Goal: Check status

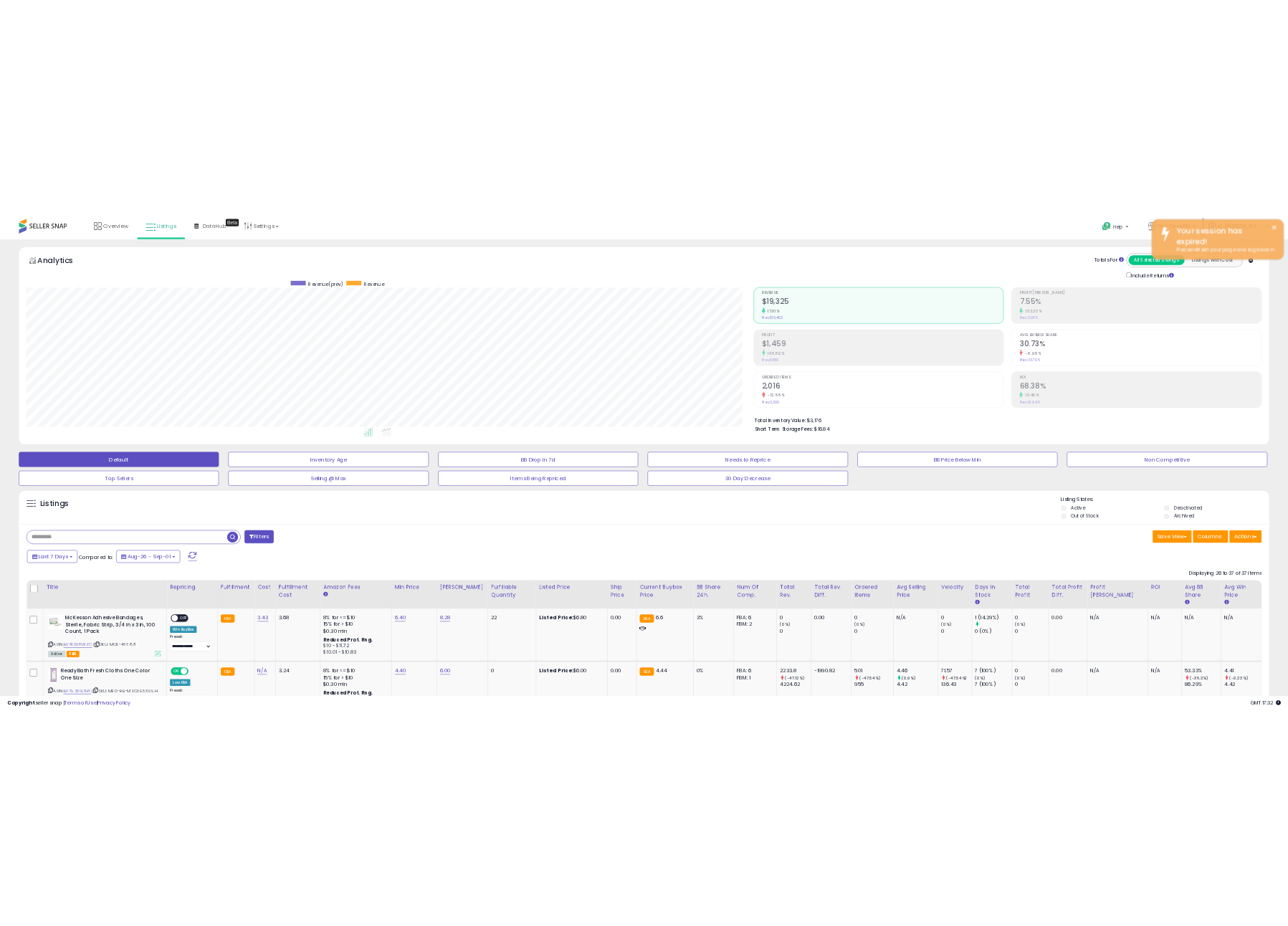
scroll to position [716386, 716137]
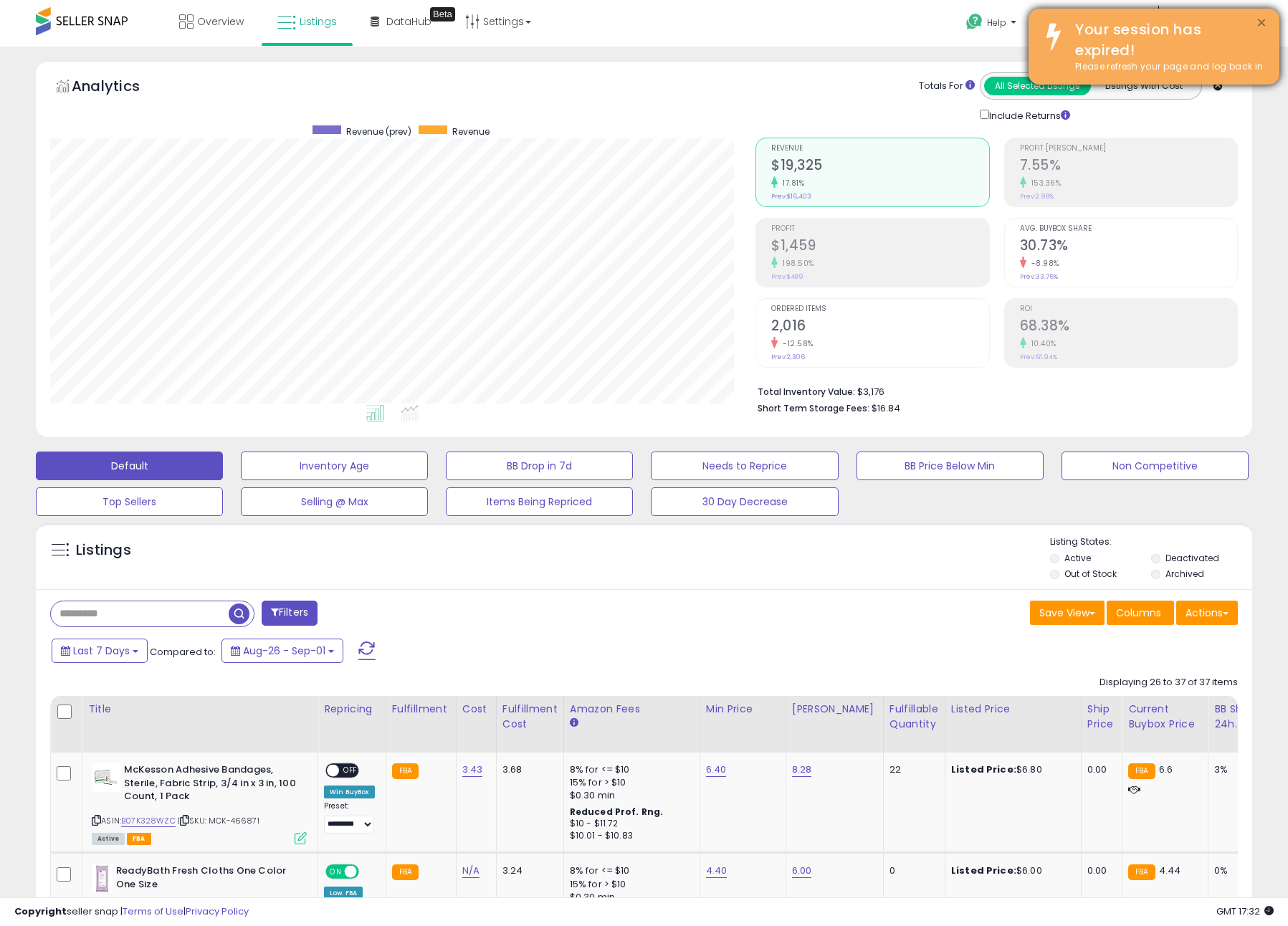
click at [1263, 21] on button "×" at bounding box center [1262, 23] width 12 height 18
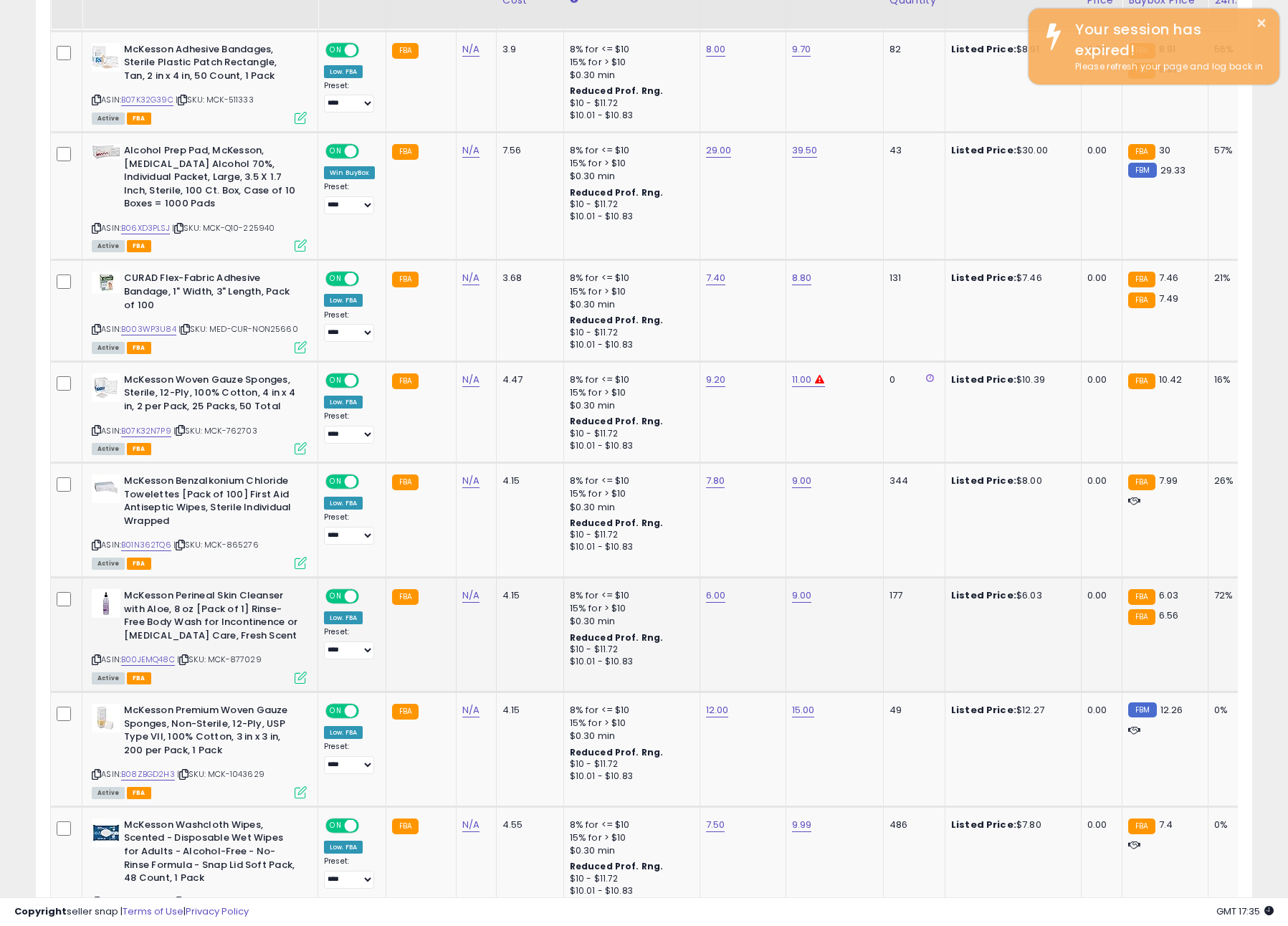
scroll to position [1259, 0]
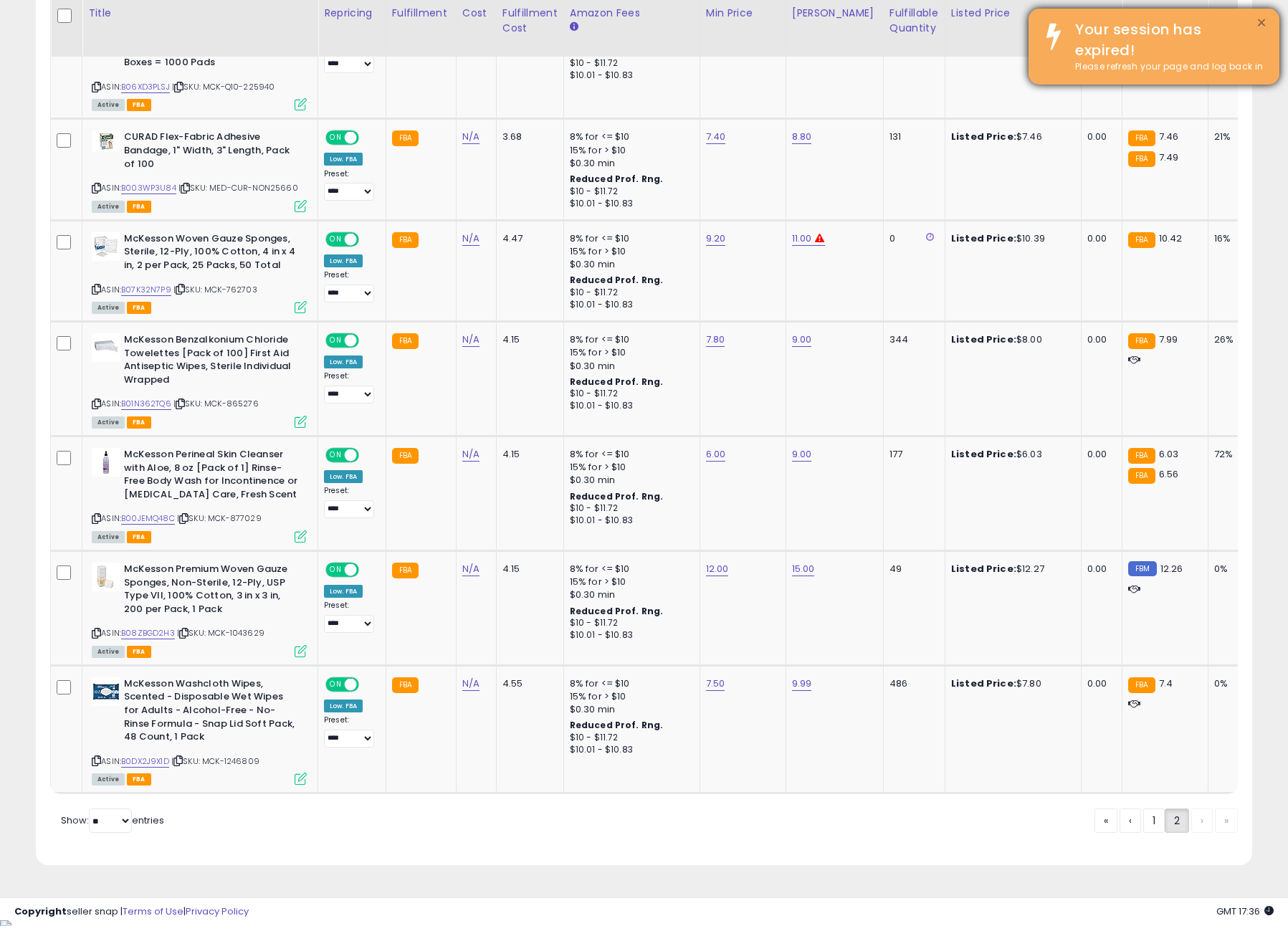
click at [1260, 31] on button "×" at bounding box center [1262, 23] width 12 height 18
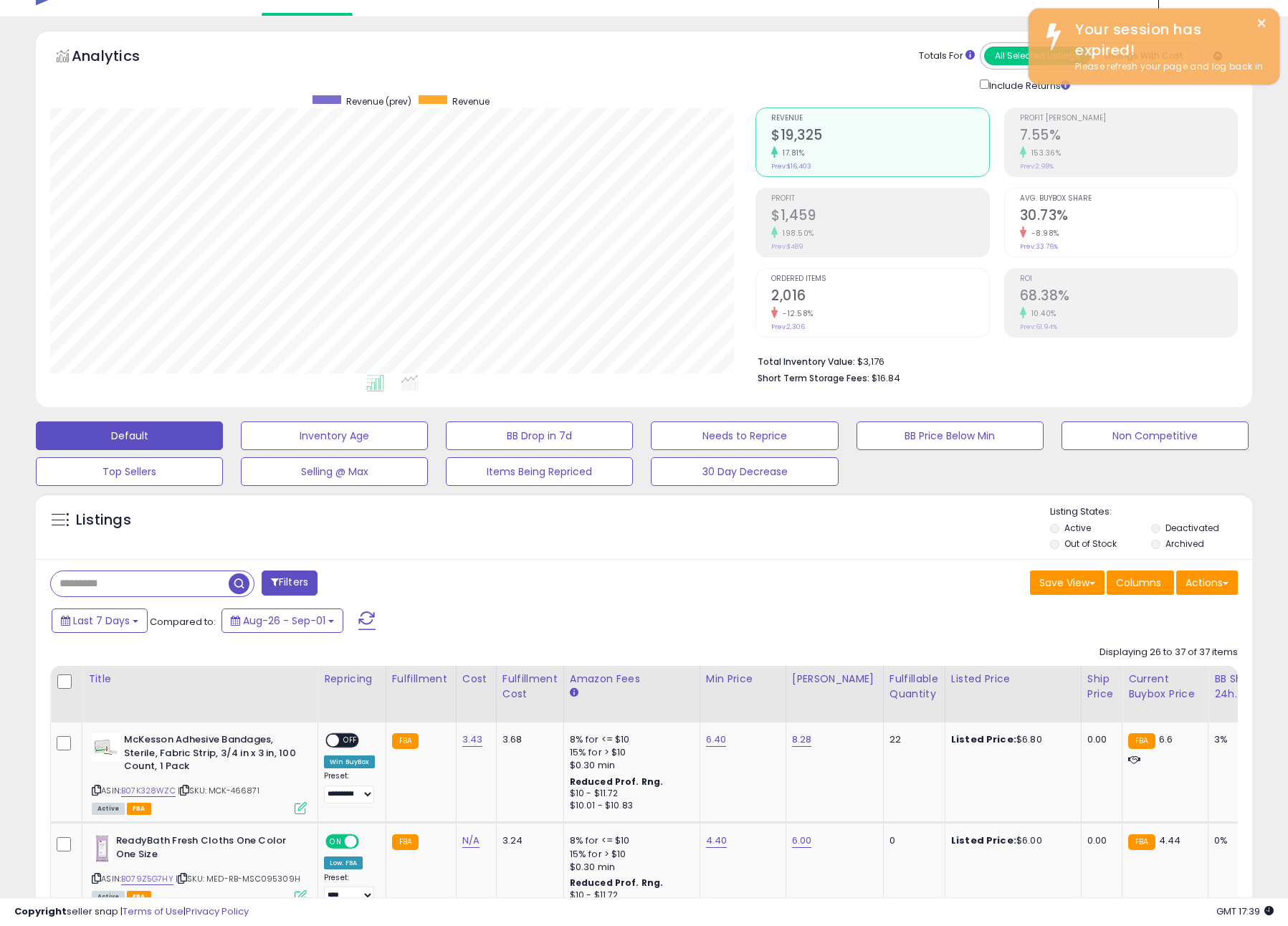
scroll to position [0, 0]
